Goal: Transaction & Acquisition: Purchase product/service

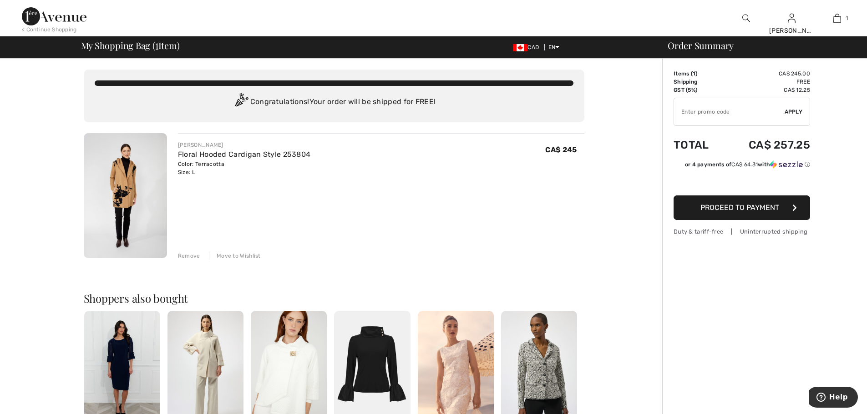
click at [750, 206] on span "Proceed to Payment" at bounding box center [739, 207] width 79 height 9
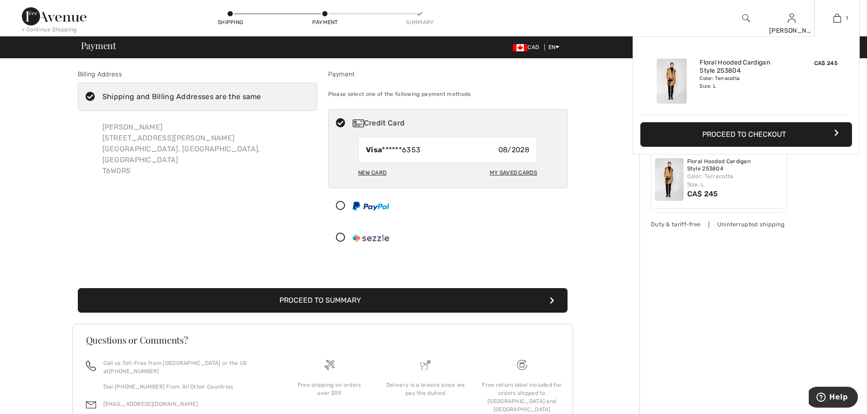
click at [840, 18] on img at bounding box center [837, 18] width 8 height 11
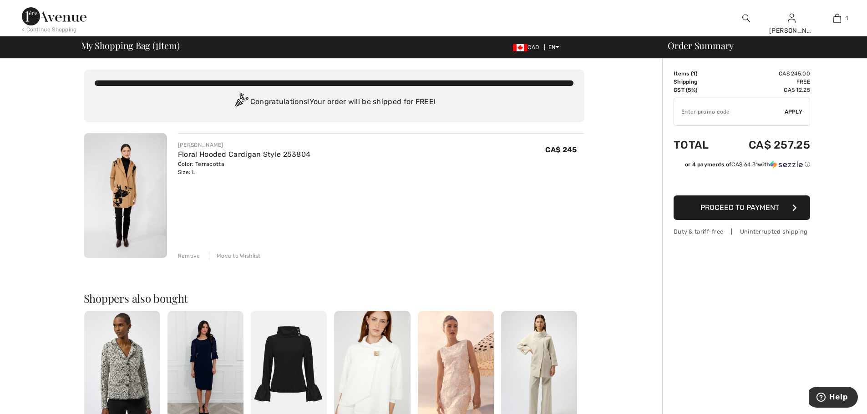
click at [681, 116] on input "TEXT" at bounding box center [729, 111] width 111 height 27
click at [683, 110] on input "TEXT" at bounding box center [729, 111] width 111 height 27
click at [692, 109] on input "TEXT" at bounding box center [729, 111] width 111 height 27
type input "EXTRA20"
click at [791, 112] on span "Apply" at bounding box center [793, 112] width 18 height 8
